Goal: Transaction & Acquisition: Purchase product/service

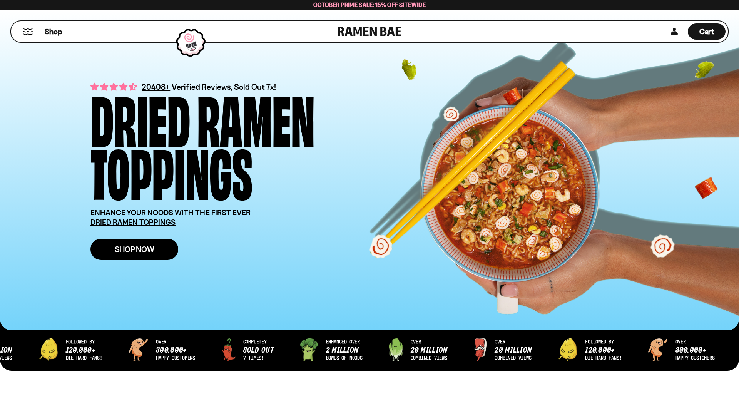
click at [143, 243] on link "Shop Now" at bounding box center [134, 249] width 88 height 21
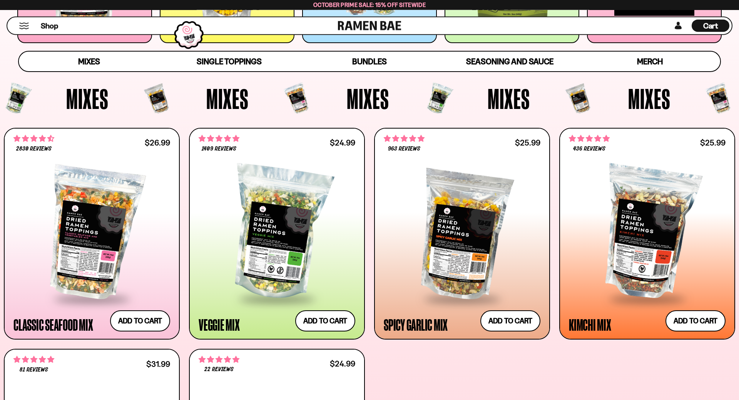
scroll to position [262, 0]
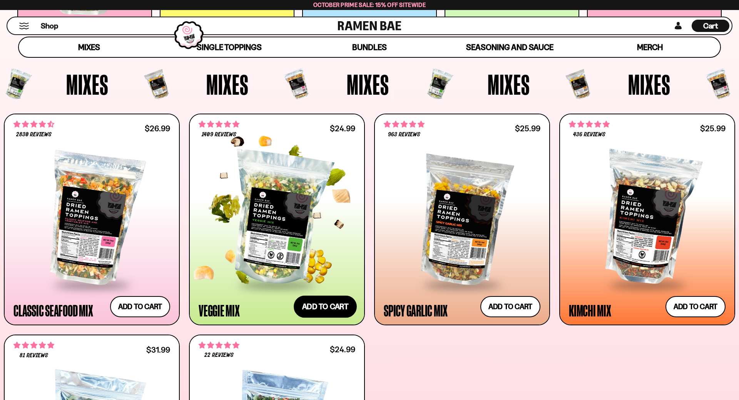
click at [325, 306] on button "Add to cart Add ― Regular price $24.99 Regular price Sale price $24.99 Unit pri…" at bounding box center [325, 307] width 63 height 22
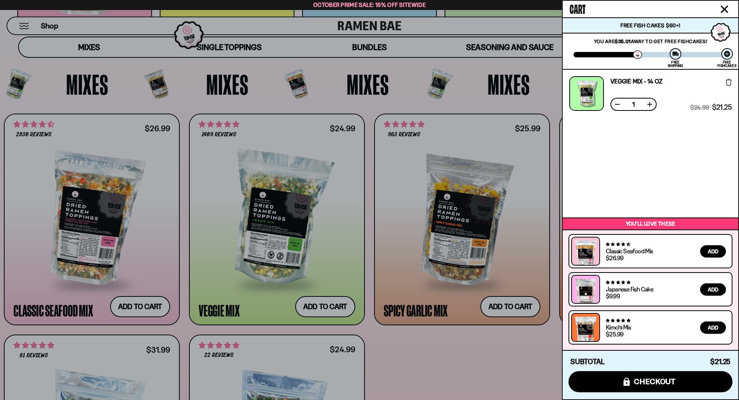
click at [649, 103] on button at bounding box center [650, 104] width 8 height 8
click at [455, 351] on div at bounding box center [369, 200] width 739 height 400
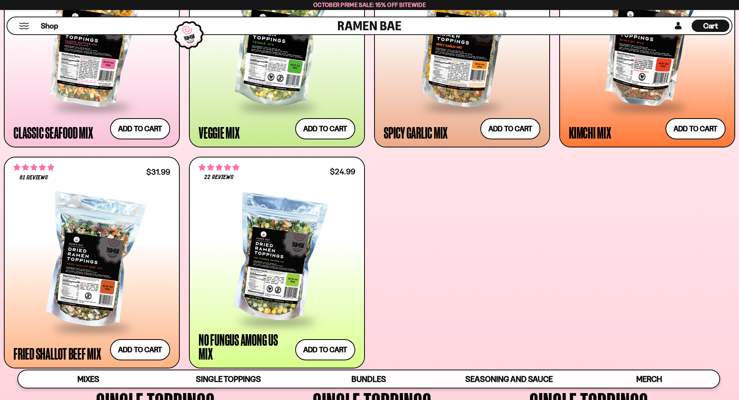
scroll to position [458, 0]
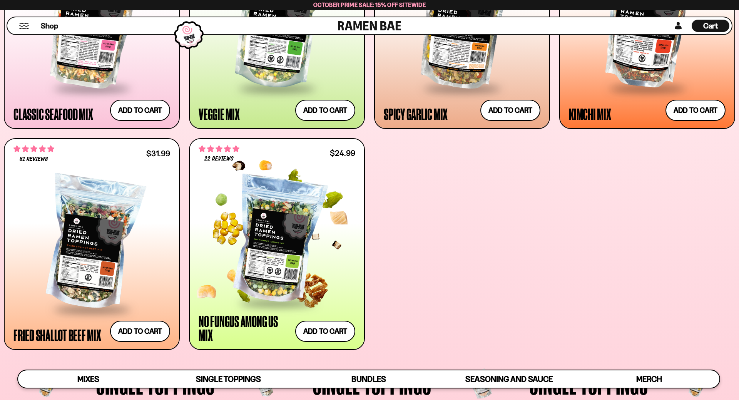
click at [302, 252] on div at bounding box center [277, 239] width 157 height 124
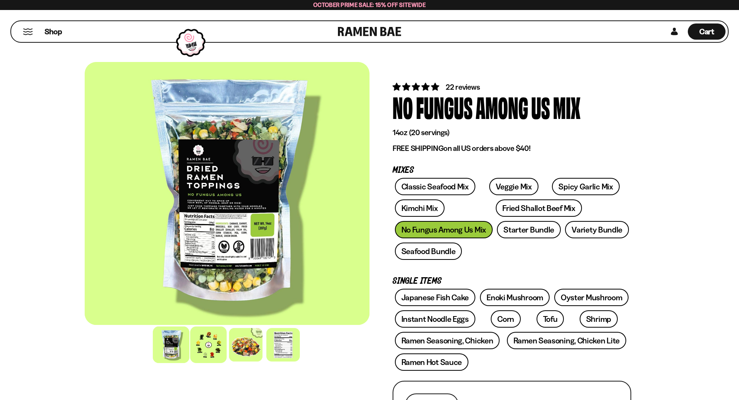
click at [210, 347] on div at bounding box center [208, 344] width 37 height 37
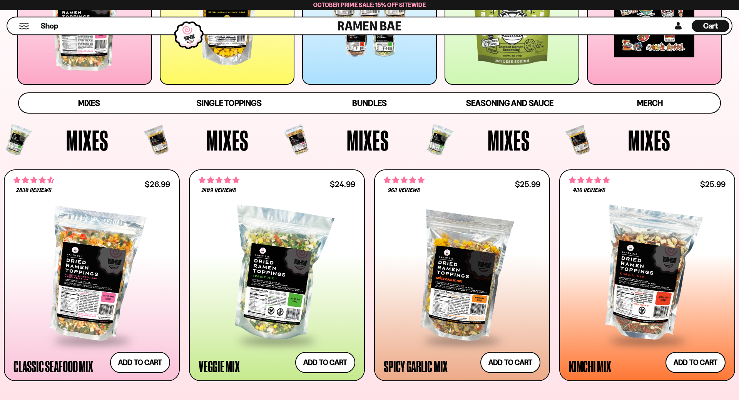
scroll to position [262, 0]
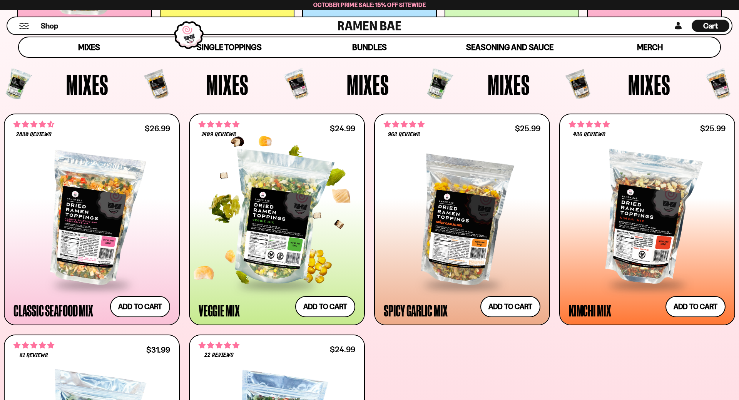
click at [257, 227] on div at bounding box center [277, 219] width 157 height 130
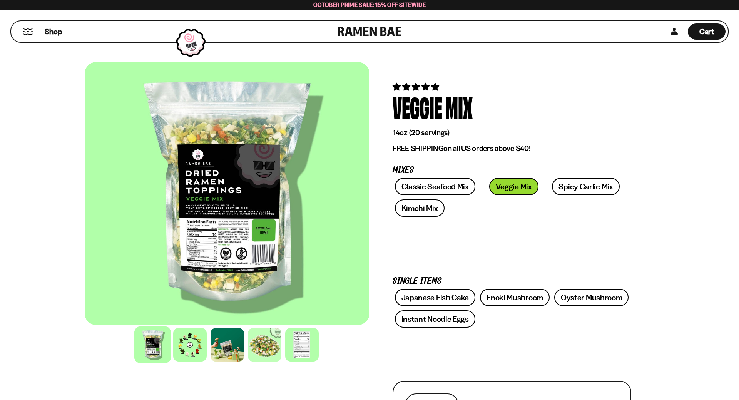
scroll to position [65, 0]
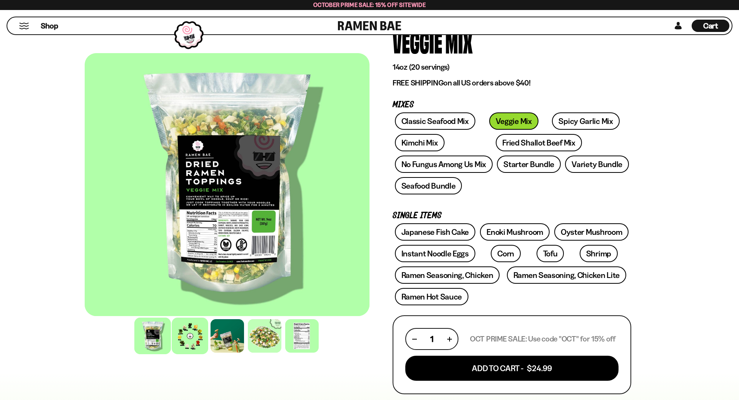
click at [184, 350] on div at bounding box center [190, 335] width 37 height 37
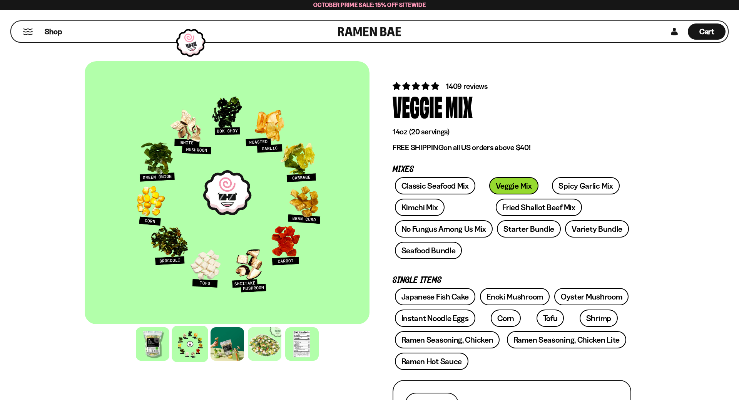
scroll to position [0, 0]
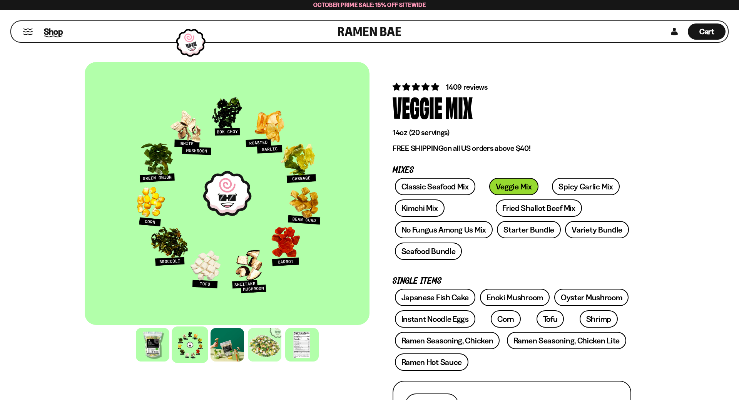
click at [45, 32] on span "Shop" at bounding box center [53, 32] width 19 height 12
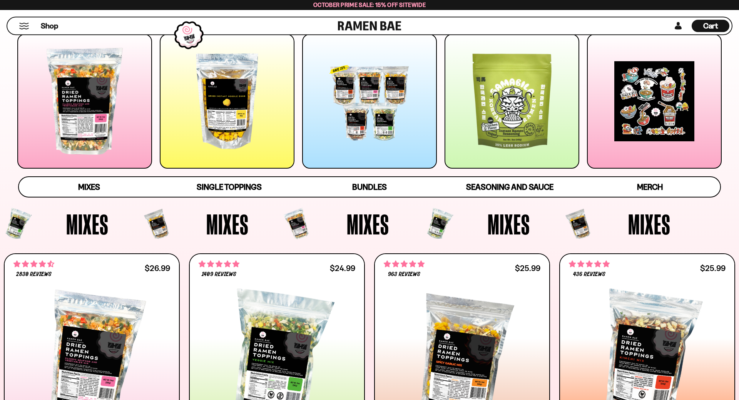
scroll to position [65, 0]
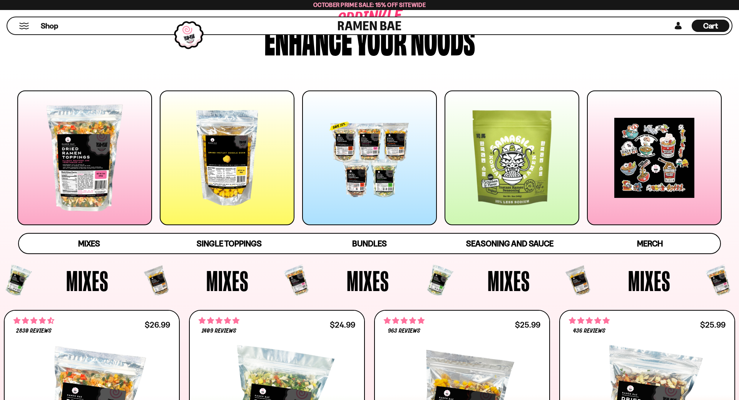
click at [523, 195] on div at bounding box center [511, 157] width 135 height 135
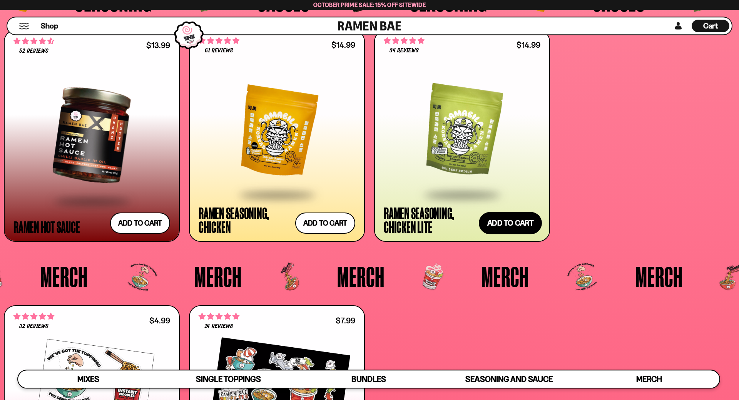
scroll to position [2297, 0]
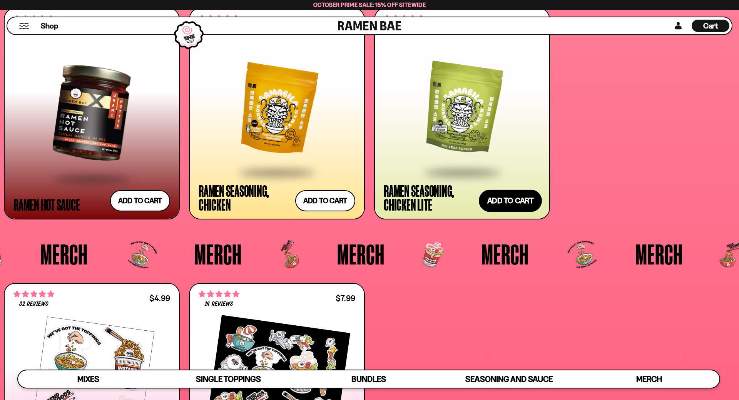
click at [509, 200] on button "Add to cart Add ― Regular price $14.99 Regular price Sale price $14.99 Unit pri…" at bounding box center [510, 201] width 63 height 22
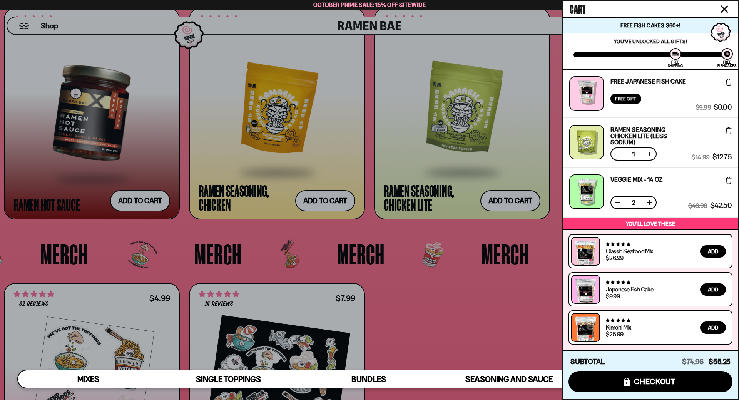
click at [491, 310] on div at bounding box center [369, 200] width 739 height 400
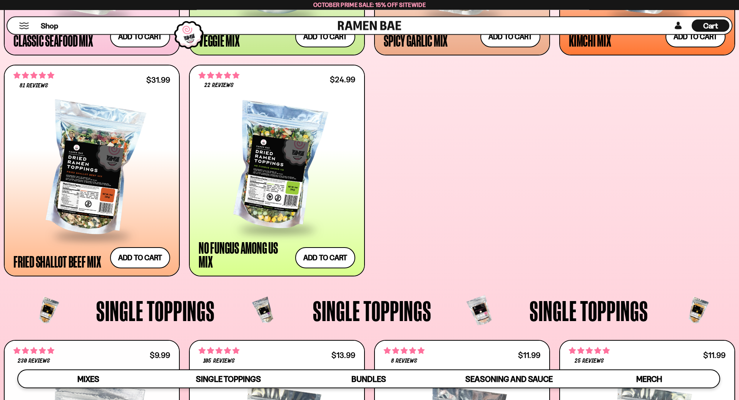
scroll to position [531, 0]
click at [708, 30] on div "Cart D0381C2F-513E-4F90-8A41-6F0A75DCBAAA" at bounding box center [710, 26] width 15 height 10
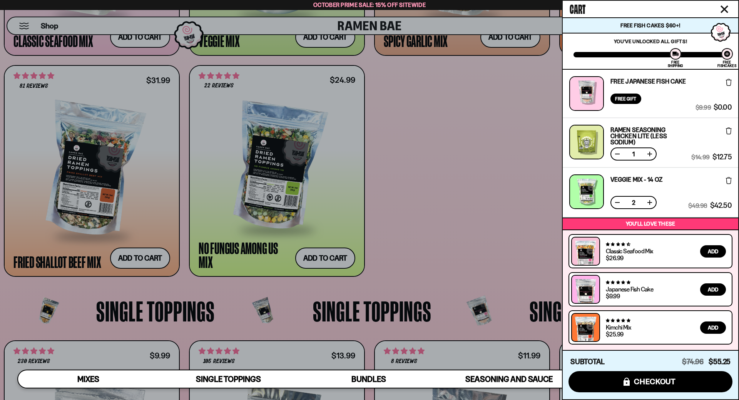
click at [615, 202] on button at bounding box center [617, 203] width 8 height 8
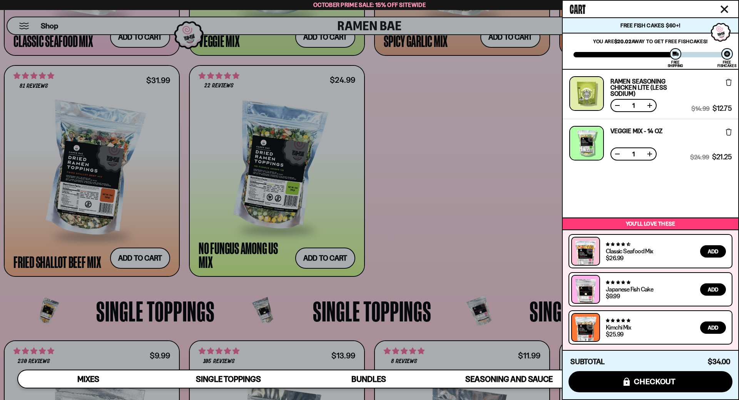
click at [480, 184] on div at bounding box center [369, 200] width 739 height 400
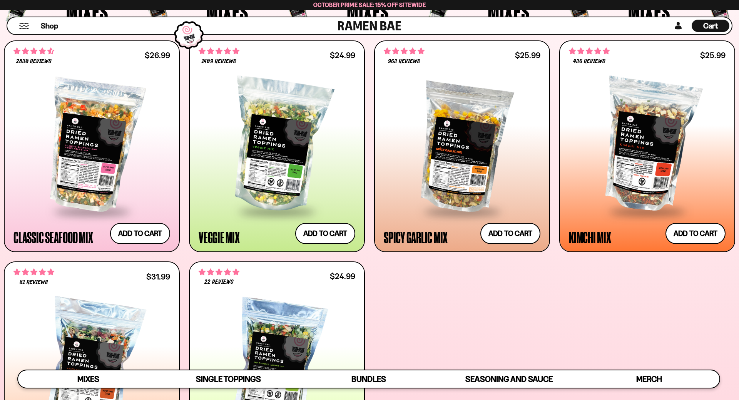
scroll to position [269, 0]
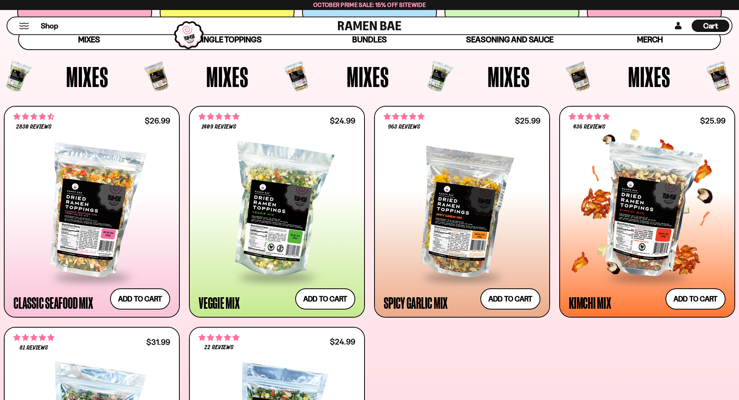
click at [650, 192] on div at bounding box center [647, 211] width 157 height 130
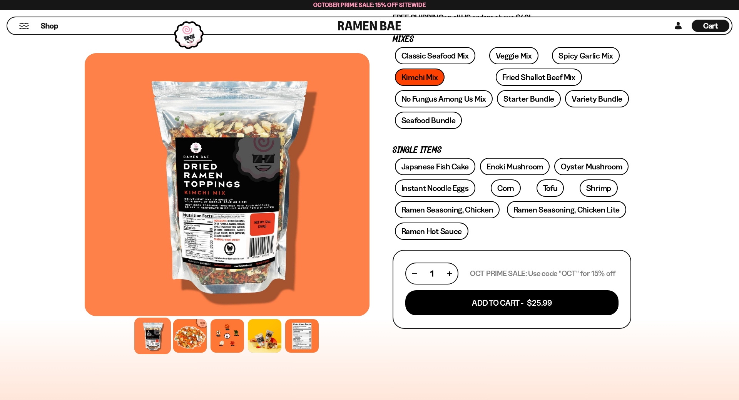
scroll to position [131, 0]
click at [193, 342] on div at bounding box center [190, 335] width 37 height 37
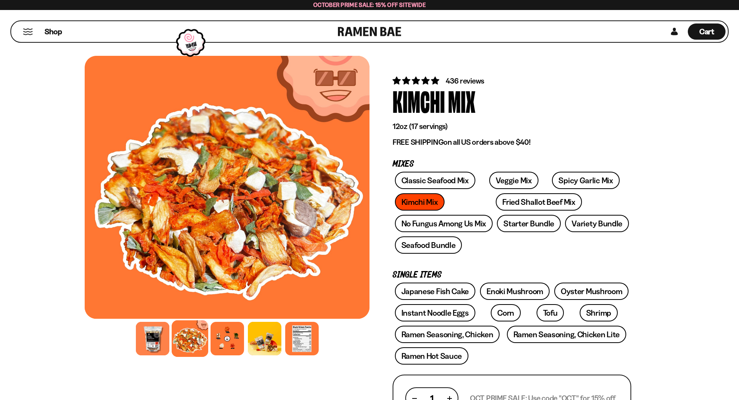
scroll to position [0, 0]
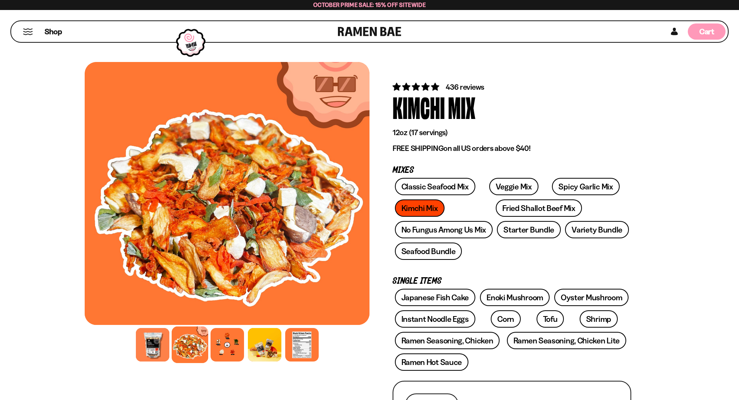
click at [702, 31] on span "Cart" at bounding box center [706, 31] width 15 height 9
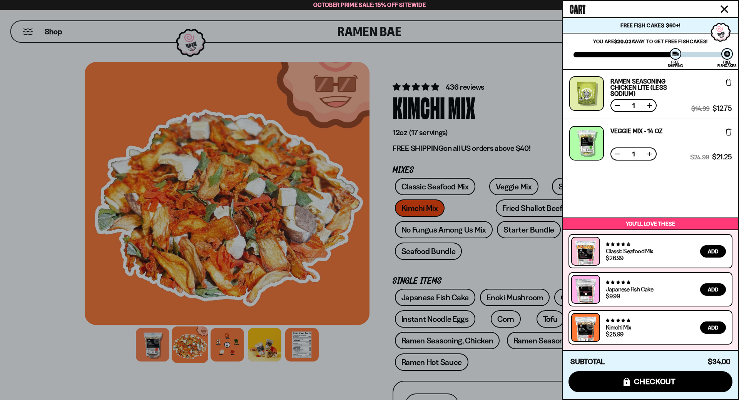
click at [650, 153] on button at bounding box center [650, 154] width 8 height 8
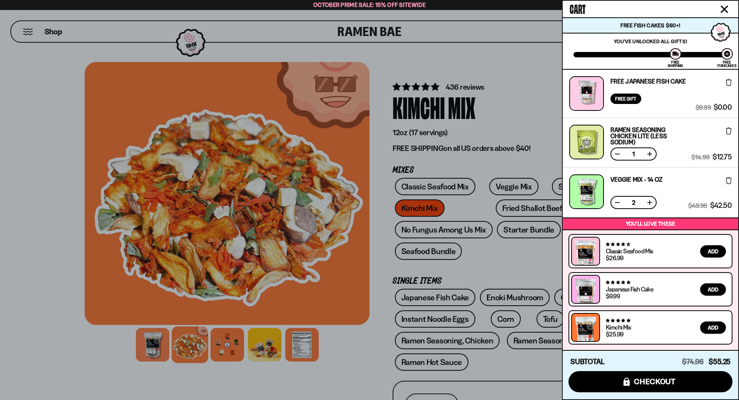
click at [632, 94] on div "Free Gift" at bounding box center [625, 99] width 31 height 10
click at [355, 382] on div at bounding box center [369, 200] width 739 height 400
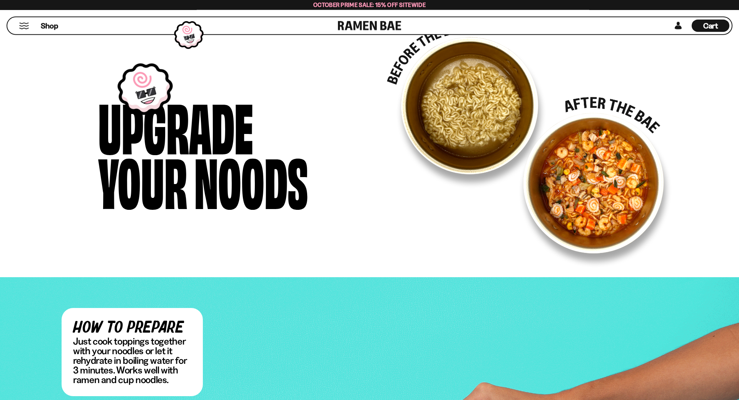
scroll to position [1178, 0]
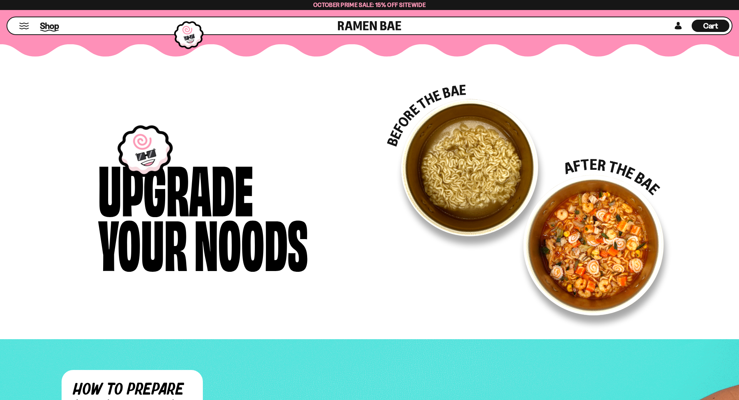
click at [53, 27] on span "Shop" at bounding box center [49, 26] width 19 height 12
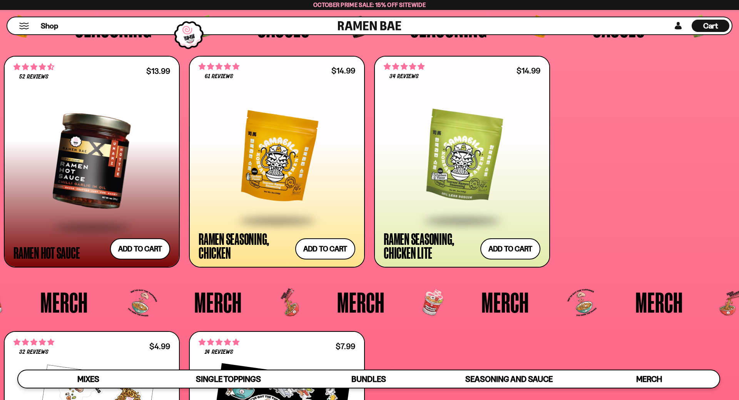
scroll to position [2224, 0]
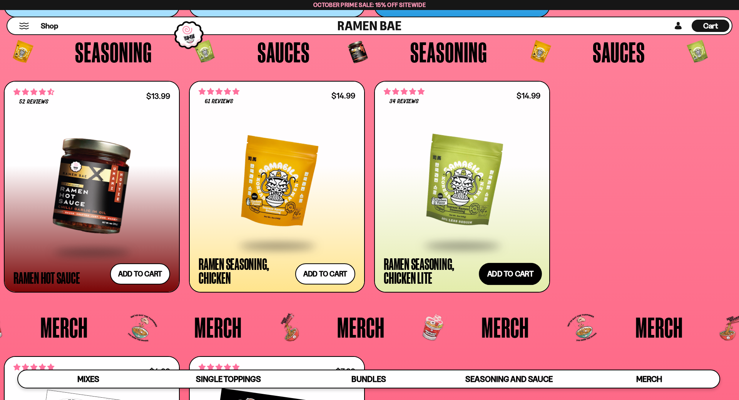
click at [499, 273] on button "Add to cart Add ― Regular price $14.99 Regular price Sale price $14.99 Unit pri…" at bounding box center [510, 274] width 63 height 22
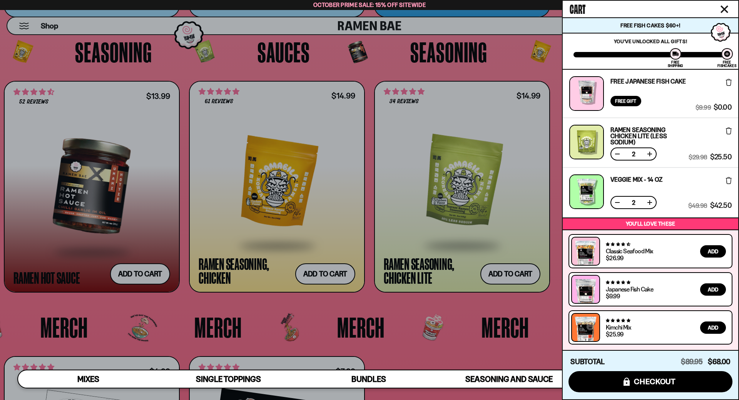
click at [617, 156] on button at bounding box center [617, 154] width 8 height 8
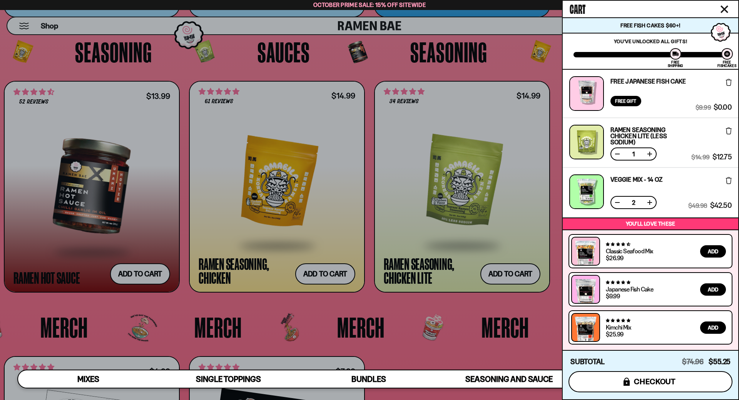
click at [630, 382] on button "icons8-lock checkout" at bounding box center [650, 381] width 164 height 21
